Goal: Task Accomplishment & Management: Use online tool/utility

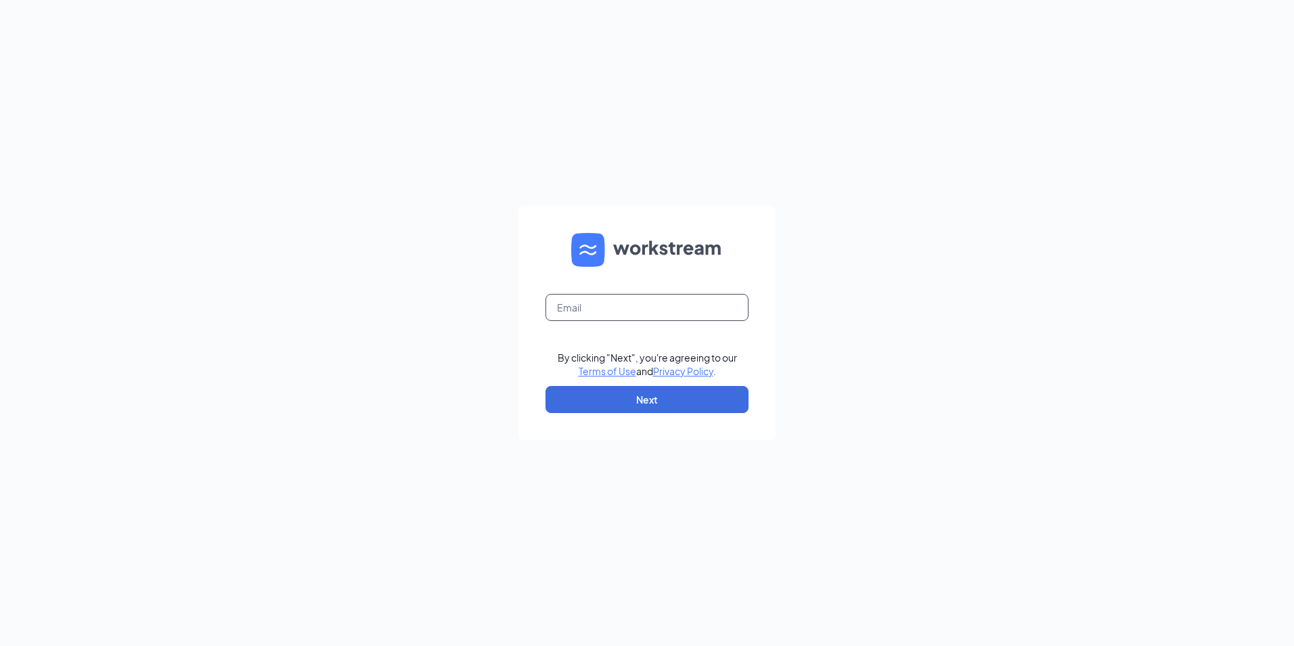
click at [711, 309] on input "text" at bounding box center [646, 307] width 203 height 27
click at [696, 302] on input "text" at bounding box center [646, 307] width 203 height 27
type input "Culvers513@gmail.com"
click at [686, 403] on button "Next" at bounding box center [646, 399] width 203 height 27
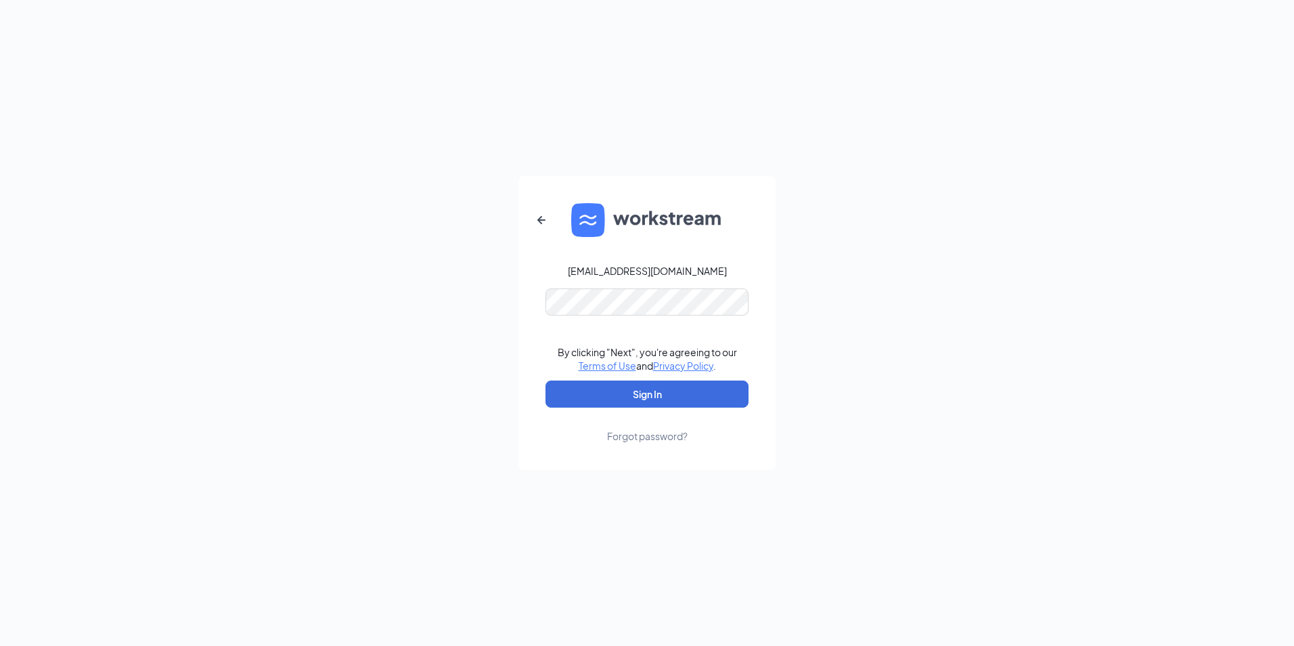
drag, startPoint x: 697, startPoint y: 271, endPoint x: 694, endPoint y: 279, distance: 8.8
click at [694, 279] on form "Culvers513@gmail.com By clicking "Next", you're agreeing to our Terms of Use an…" at bounding box center [646, 323] width 257 height 294
click at [654, 395] on button "Sign In" at bounding box center [646, 393] width 203 height 27
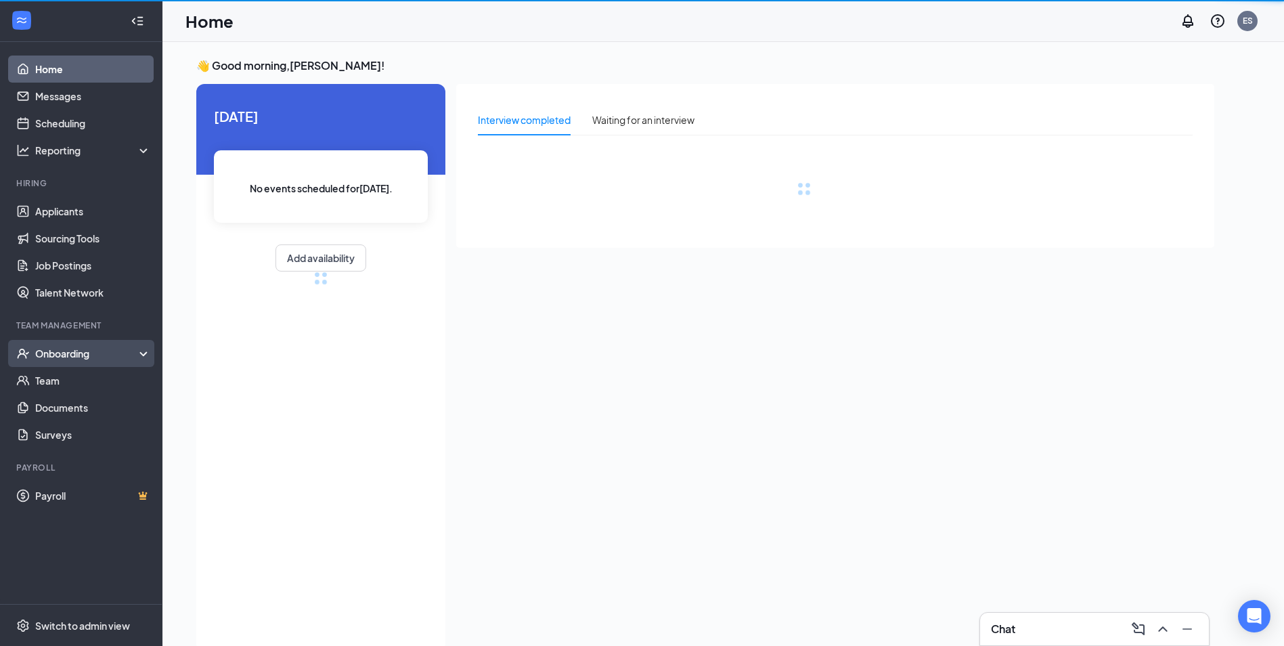
click at [97, 353] on div "Onboarding" at bounding box center [87, 353] width 104 height 14
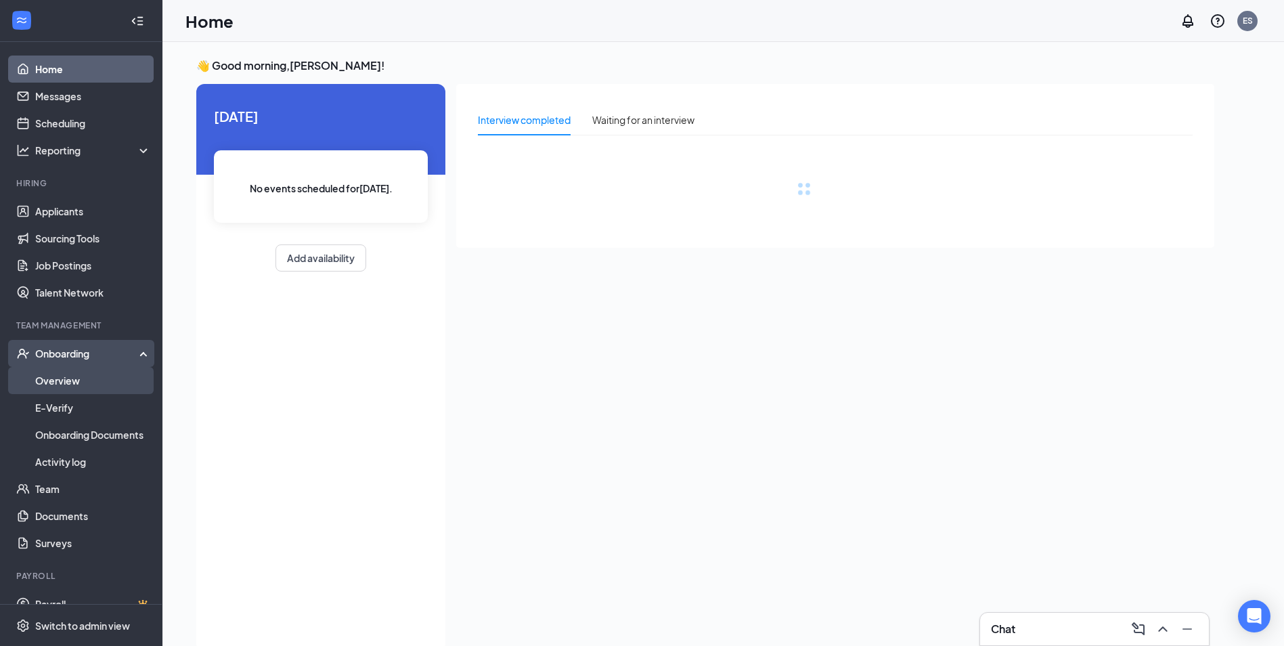
click at [53, 382] on link "Overview" at bounding box center [93, 380] width 116 height 27
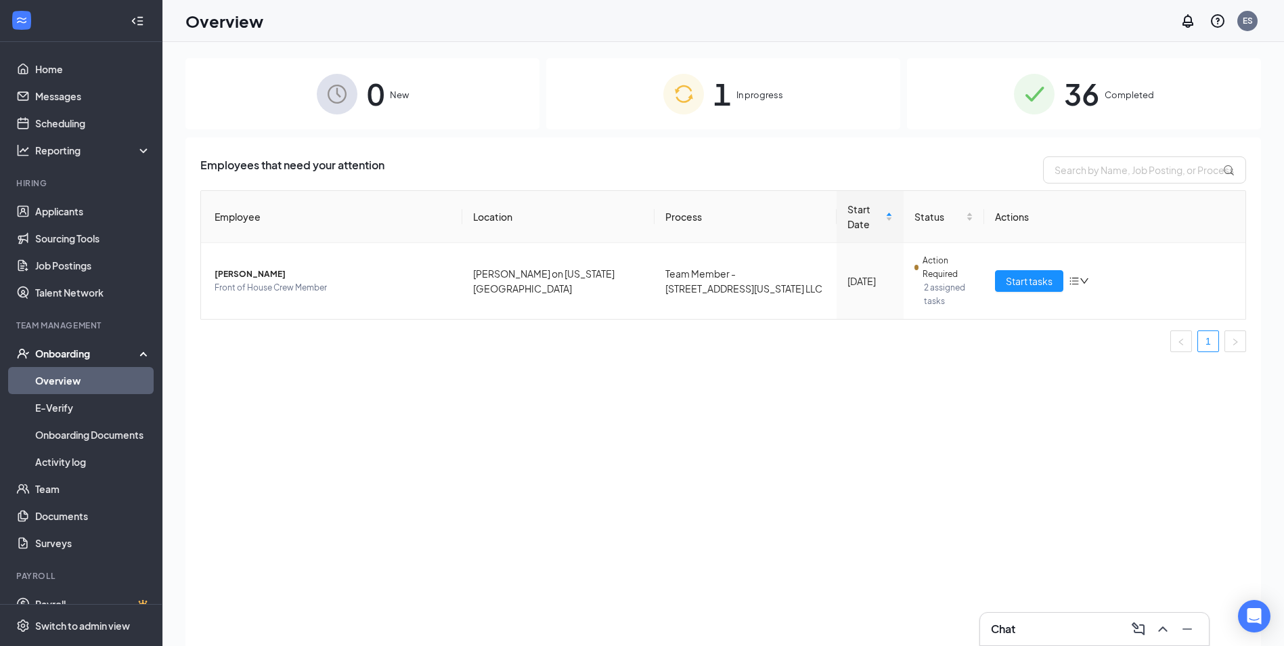
click at [690, 112] on img at bounding box center [683, 94] width 41 height 41
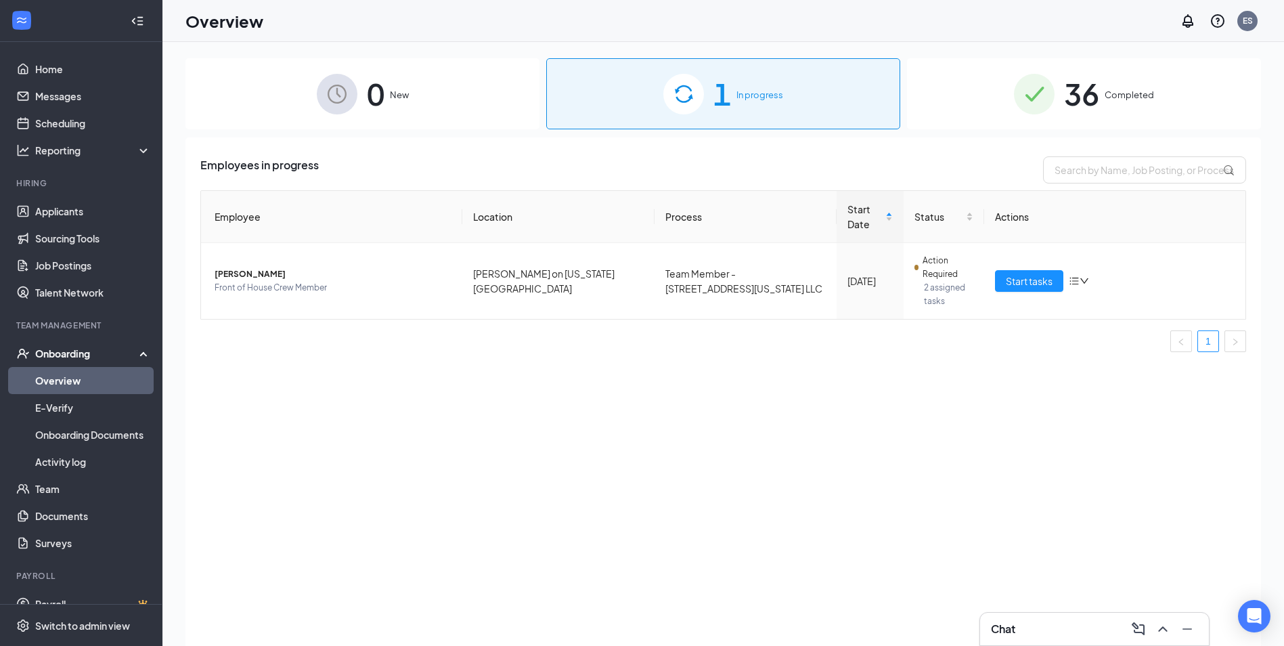
click at [1119, 89] on span "Completed" at bounding box center [1128, 95] width 49 height 14
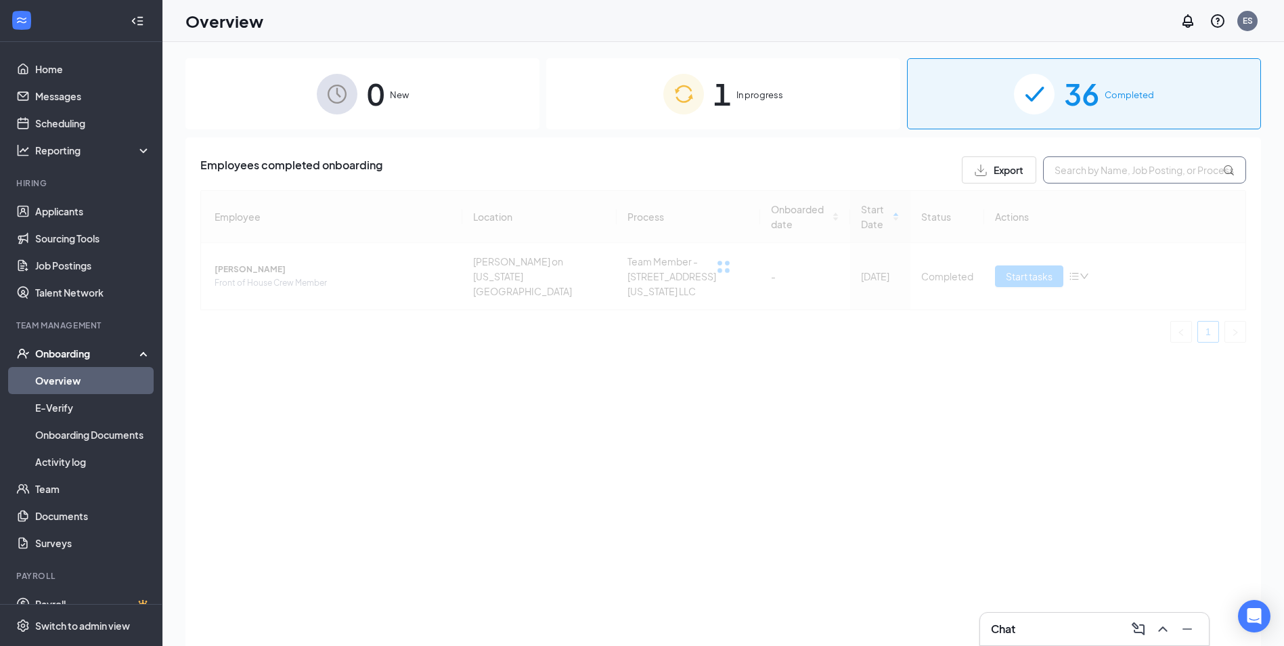
click at [1076, 173] on input "text" at bounding box center [1144, 169] width 203 height 27
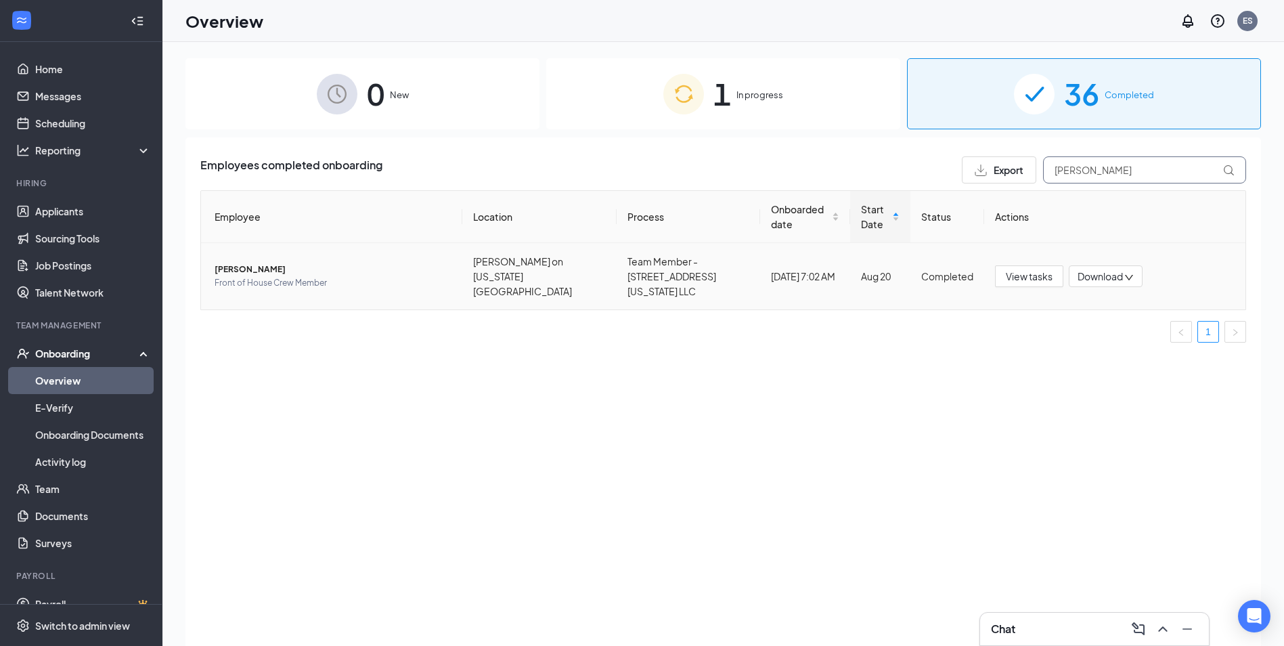
type input "[PERSON_NAME]"
click at [365, 282] on td "Gigi A Gahiji Front of House Crew Member" at bounding box center [331, 276] width 261 height 66
click at [1004, 265] on button "View tasks" at bounding box center [1029, 276] width 68 height 22
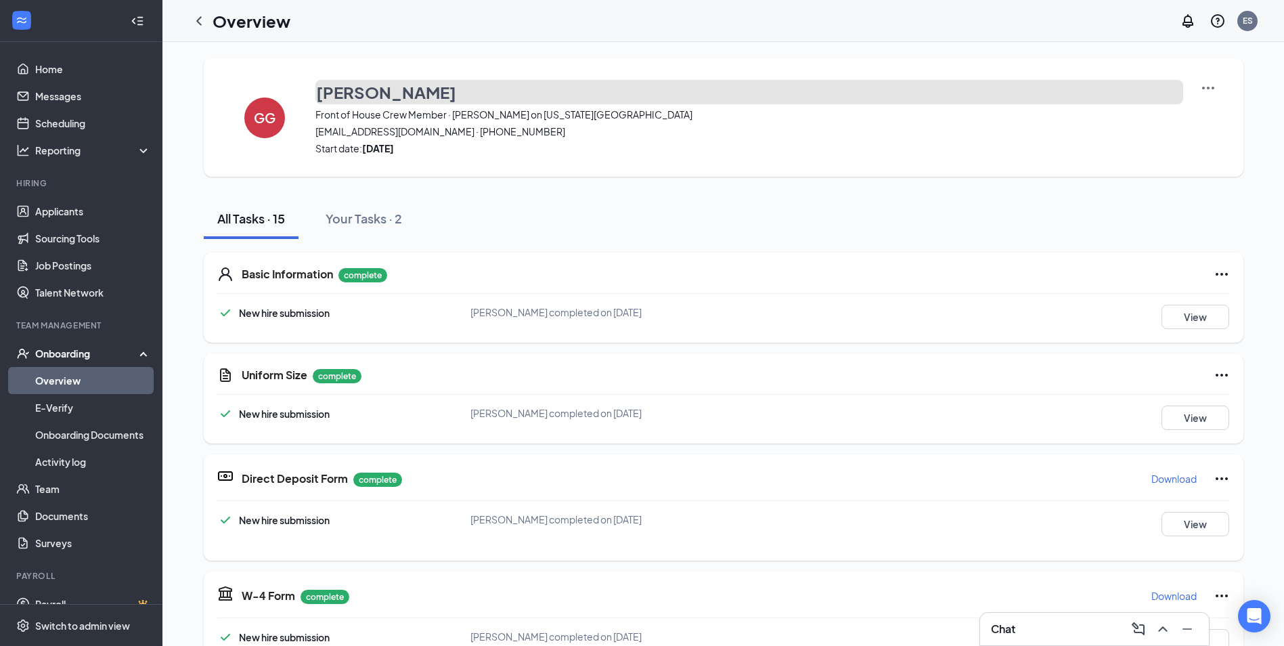
click at [359, 92] on h3 "[PERSON_NAME]" at bounding box center [386, 92] width 140 height 23
